Goal: Learn about a topic: Learn about a topic

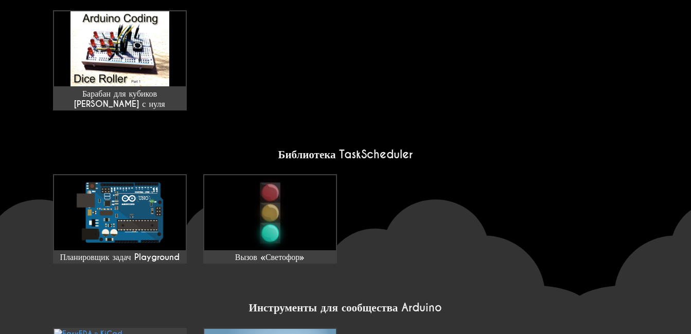
scroll to position [771, 0]
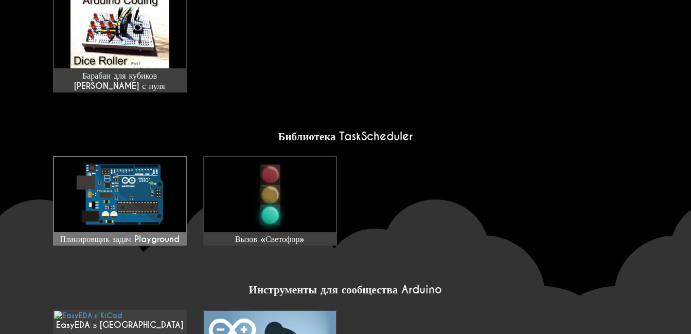
click at [176, 213] on img at bounding box center [120, 194] width 132 height 75
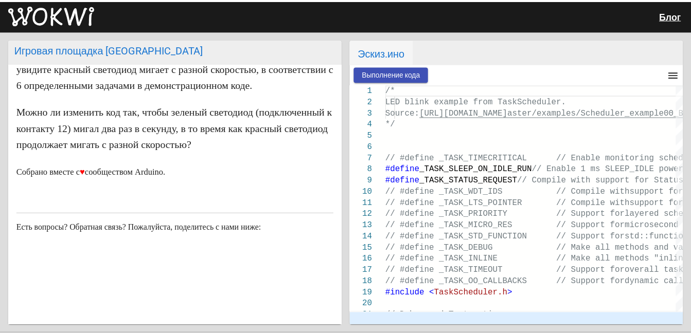
scroll to position [205, 0]
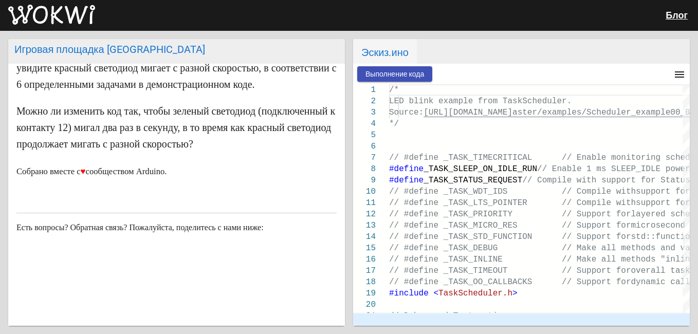
click at [677, 78] on mat-icon "menu" at bounding box center [680, 74] width 12 height 12
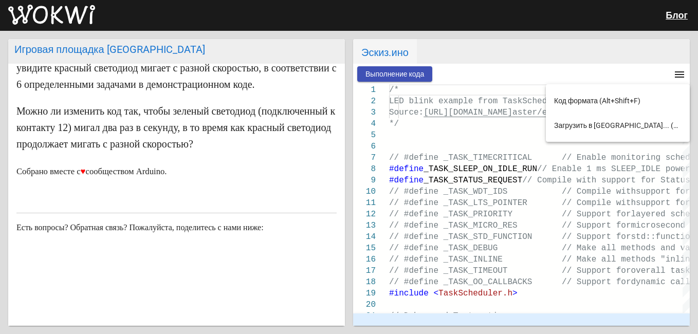
click at [73, 7] on div at bounding box center [349, 167] width 698 height 334
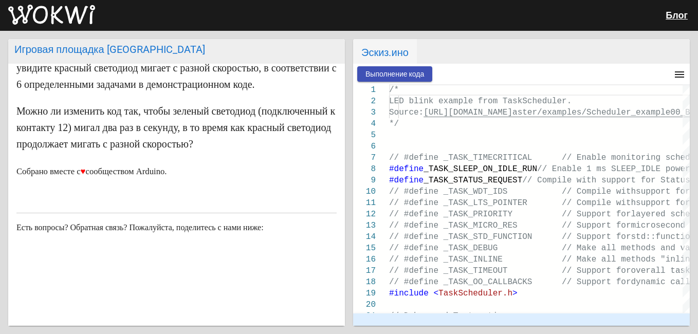
click at [78, 9] on img at bounding box center [51, 15] width 87 height 21
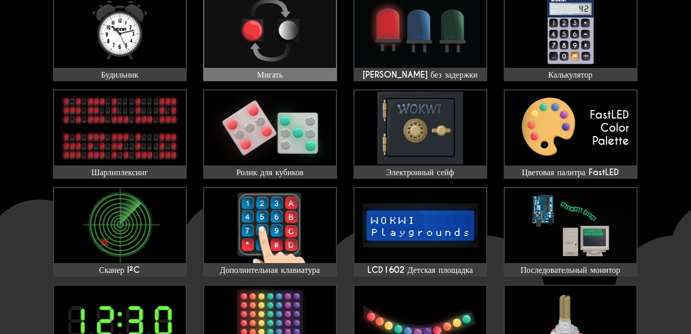
scroll to position [107, 0]
